Goal: Transaction & Acquisition: Obtain resource

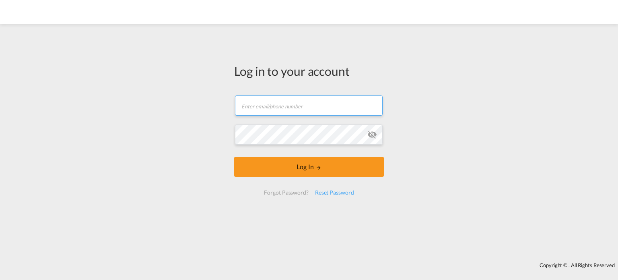
click at [304, 104] on input "text" at bounding box center [309, 105] width 148 height 20
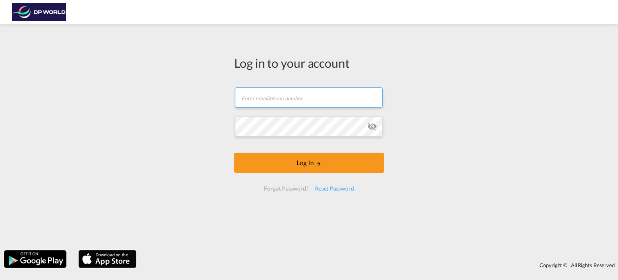
type input "[PERSON_NAME][EMAIL_ADDRESS][PERSON_NAME][DOMAIN_NAME]"
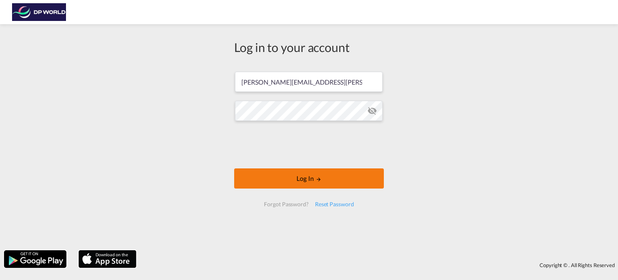
click at [305, 175] on button "Log In" at bounding box center [309, 178] width 150 height 20
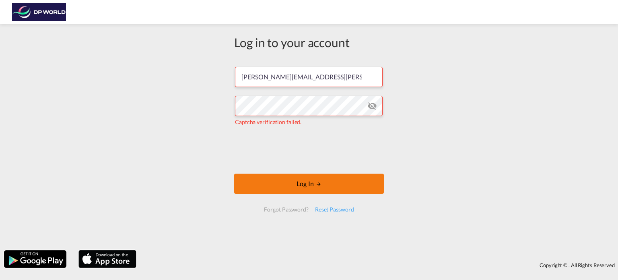
click at [307, 178] on button "Log In" at bounding box center [309, 184] width 150 height 20
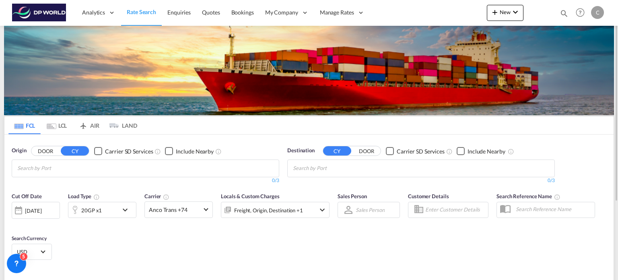
click at [94, 174] on md-autocomplete-wrap "Chips container with autocompletion. Enter the text area, type text to search, …" at bounding box center [55, 168] width 76 height 13
click at [375, 164] on md-icon "Remove" at bounding box center [378, 166] width 6 height 6
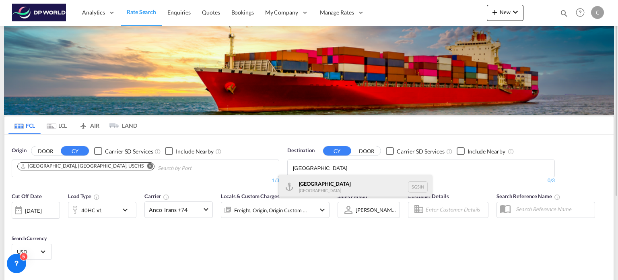
type input "[GEOGRAPHIC_DATA]"
click at [356, 185] on div "Singapore [GEOGRAPHIC_DATA] [GEOGRAPHIC_DATA]" at bounding box center [355, 187] width 153 height 24
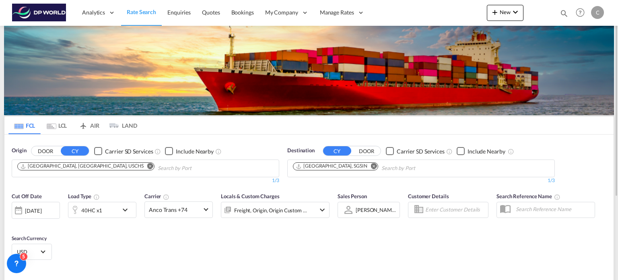
scroll to position [81, 0]
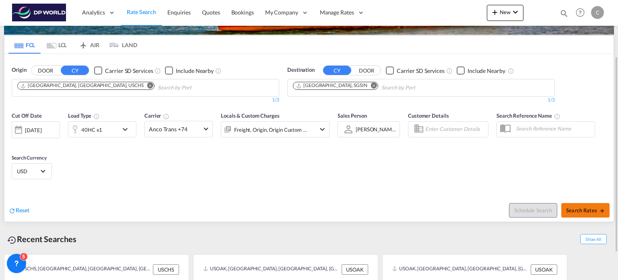
click at [575, 205] on button "Search Rates" at bounding box center [586, 210] width 48 height 14
type input "USCHS to SGSIN / [DATE]"
